Goal: Find contact information: Find contact information

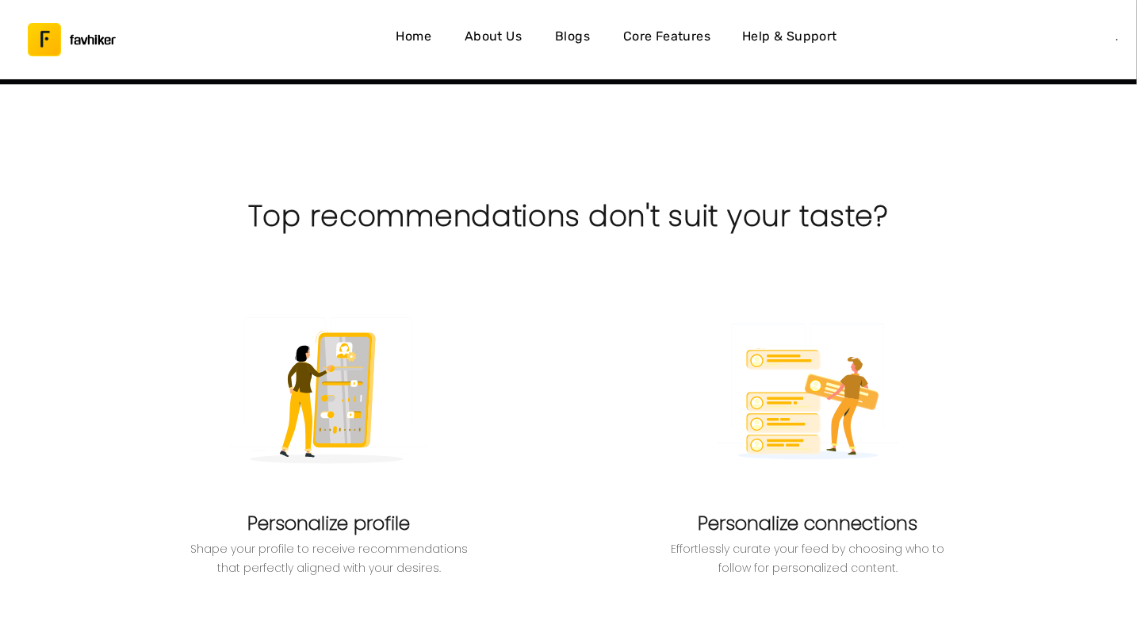
scroll to position [4704, 0]
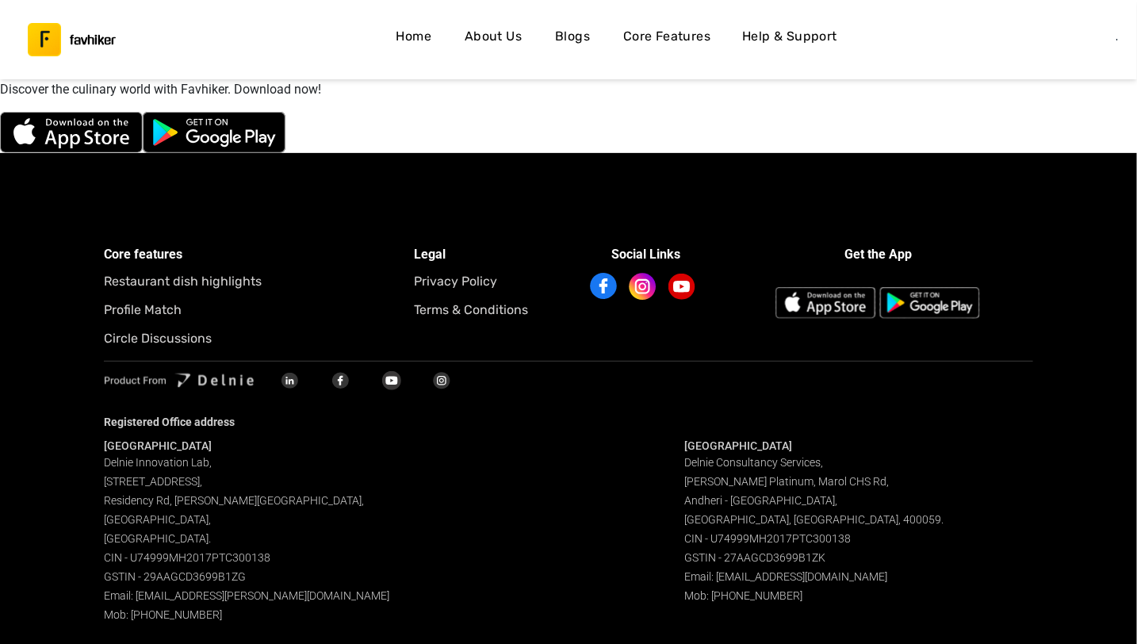
drag, startPoint x: 103, startPoint y: 463, endPoint x: 288, endPoint y: 602, distance: 231.6
click at [288, 602] on div "Core features Restaurant dish highlights Profile Match Circle Discussions Legal…" at bounding box center [568, 407] width 1137 height 509
copy span "Delnie Innovation Lab, [STREET_ADDRESS][PERSON_NAME]. CIN - U74999MH2017PTC3001…"
drag, startPoint x: 681, startPoint y: 464, endPoint x: 825, endPoint y: 585, distance: 187.9
click at [825, 585] on div "Bangalore Delnie Innovation Lab[GEOGRAPHIC_DATA][STREET_ADDRESS][PERSON_NAME]. …" at bounding box center [568, 530] width 928 height 185
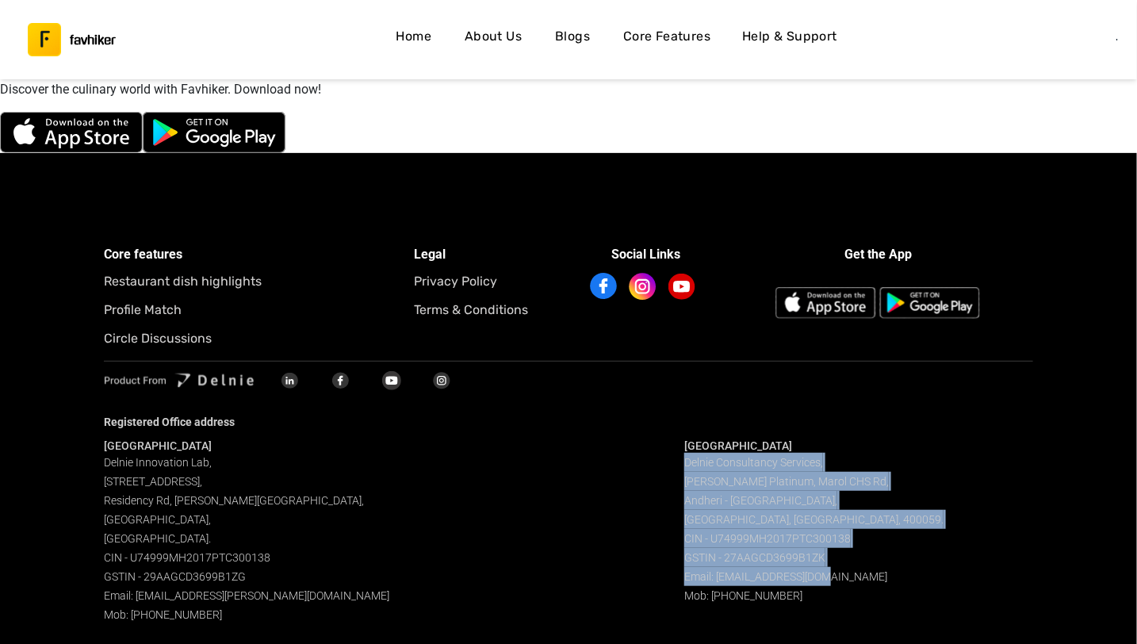
copy span "Delnie Consultancy Services, [PERSON_NAME][STREET_ADDRESS]. CIN - U74999MH2017P…"
click at [825, 585] on div "[GEOGRAPHIC_DATA] Delnie Consultancy Services, [PERSON_NAME][STREET_ADDRESS]. C…" at bounding box center [858, 530] width 348 height 185
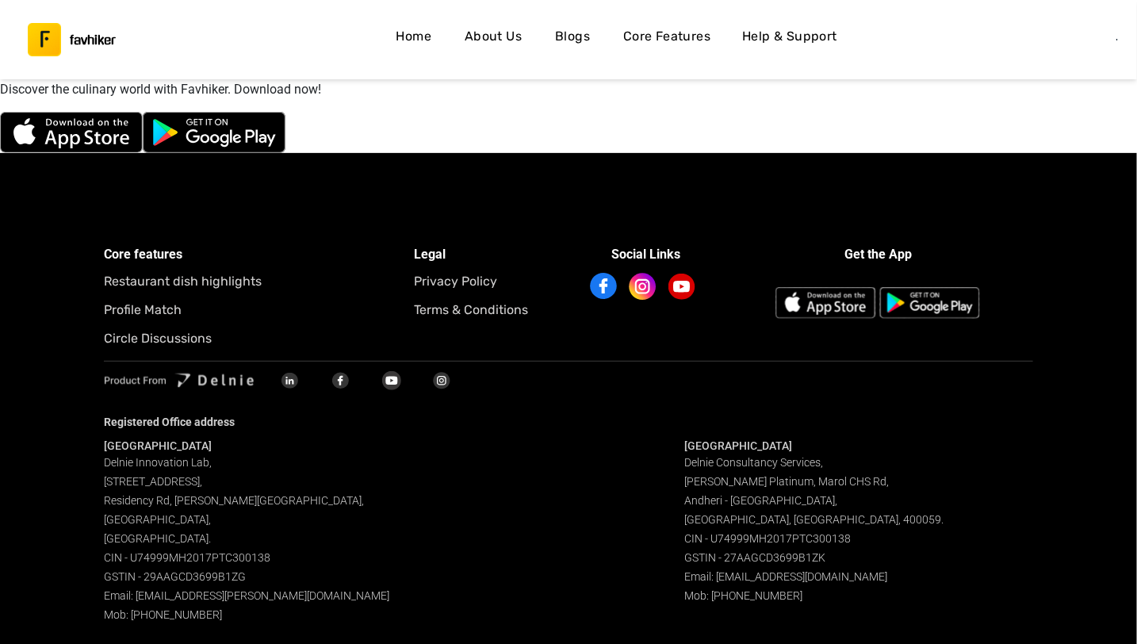
drag, startPoint x: 679, startPoint y: 460, endPoint x: 798, endPoint y: 598, distance: 182.1
click at [798, 598] on div "Bangalore Delnie Innovation Lab[GEOGRAPHIC_DATA][STREET_ADDRESS][PERSON_NAME]. …" at bounding box center [568, 530] width 928 height 185
copy span "Delnie Consultancy Services, [PERSON_NAME][STREET_ADDRESS]. CIN - U74999MH2017P…"
